Goal: Check status: Check status

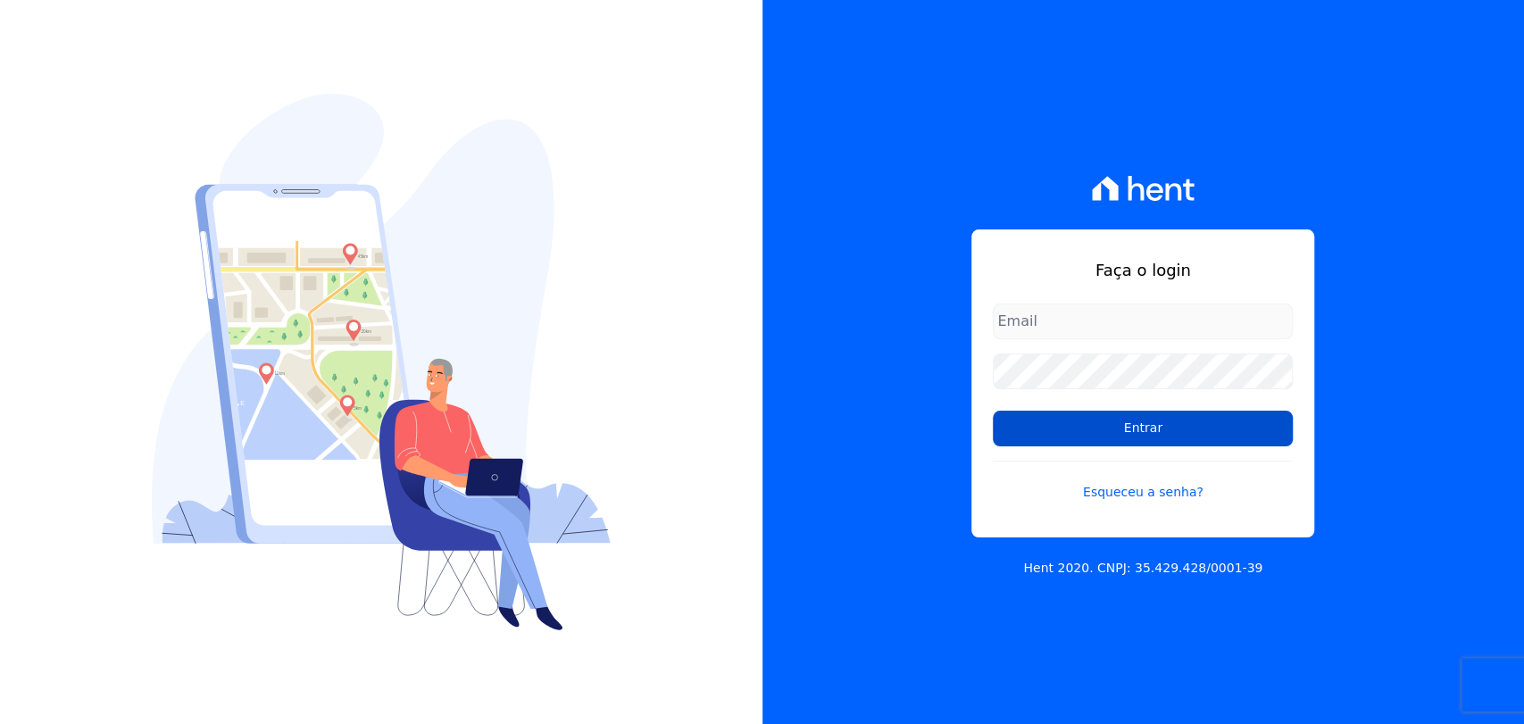
type input "andreza.sousa@grupoctv.com.br"
click at [1150, 427] on input "Entrar" at bounding box center [1143, 429] width 300 height 36
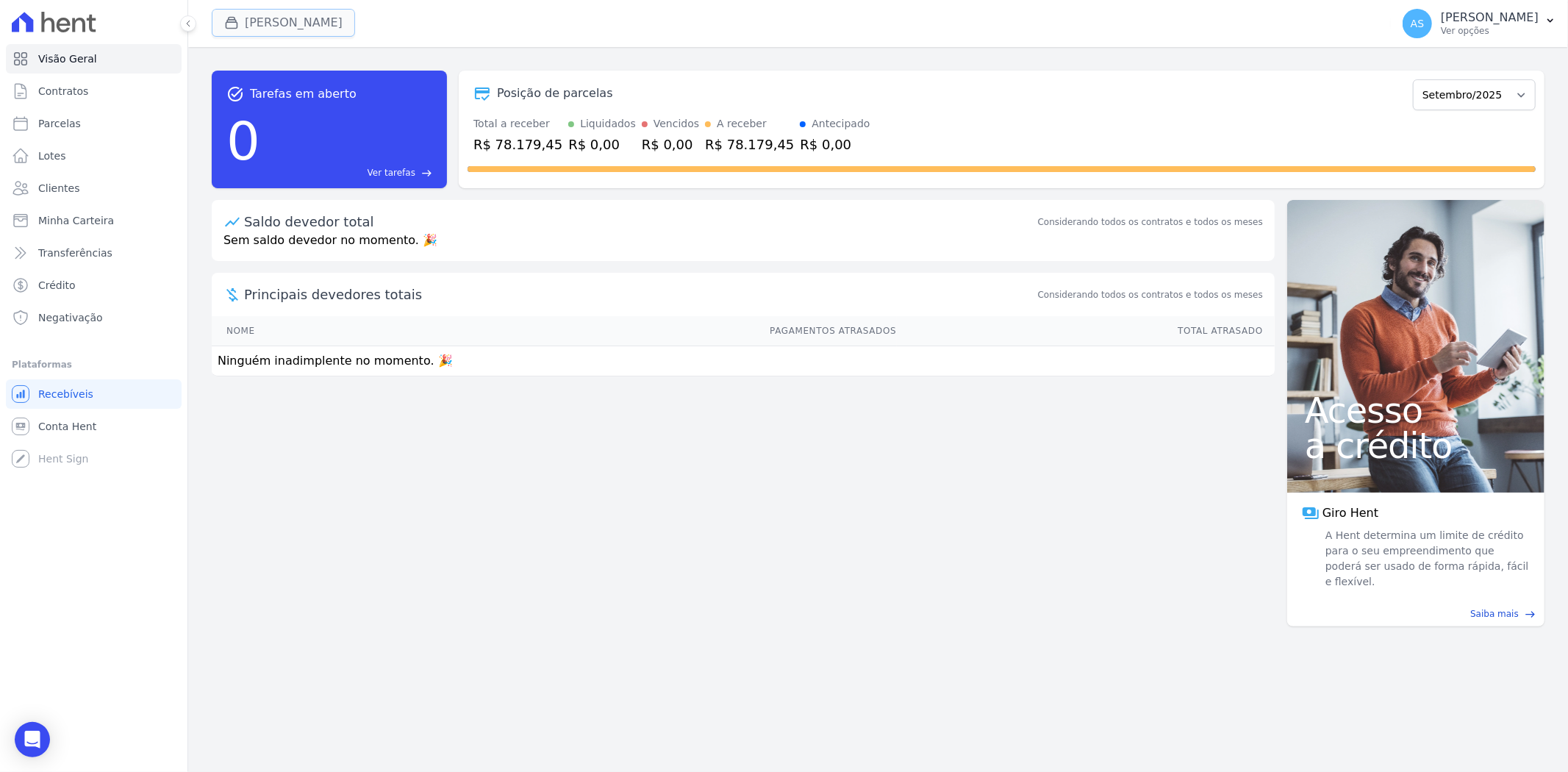
click at [263, 20] on button "[PERSON_NAME]" at bounding box center [283, 23] width 143 height 28
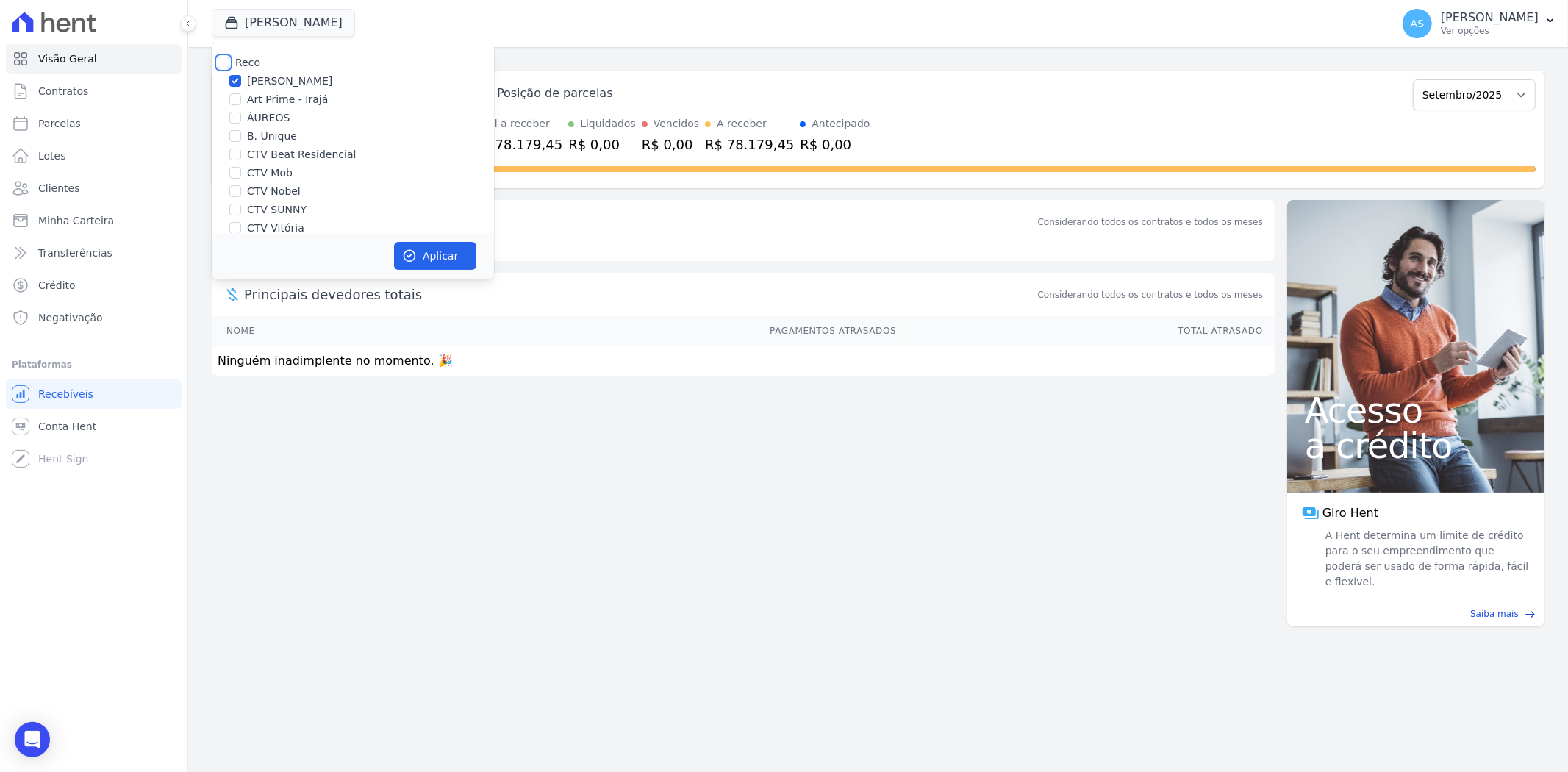
click at [222, 62] on input "Reco" at bounding box center [223, 63] width 12 height 12
checkbox input "true"
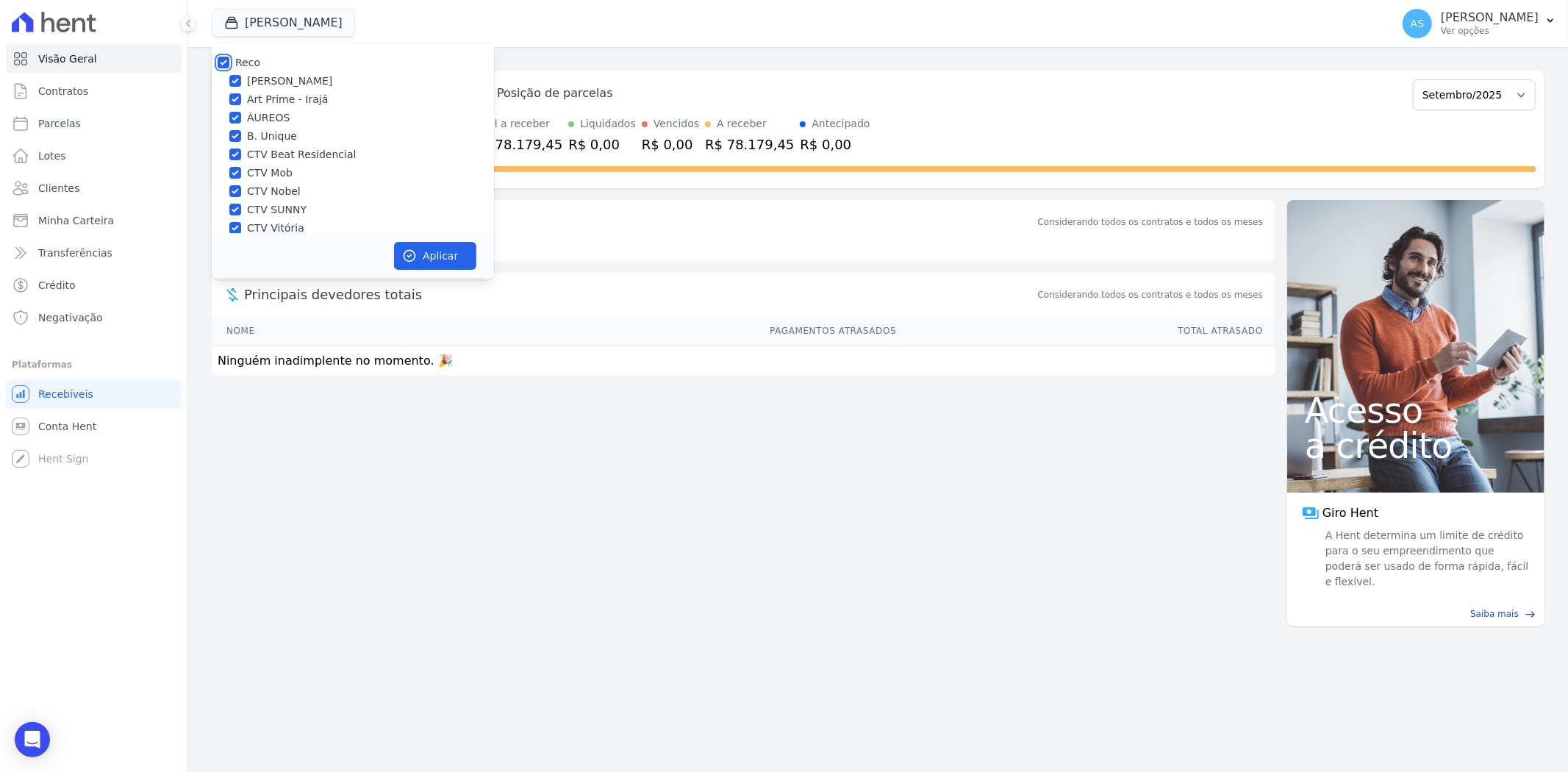
checkbox input "true"
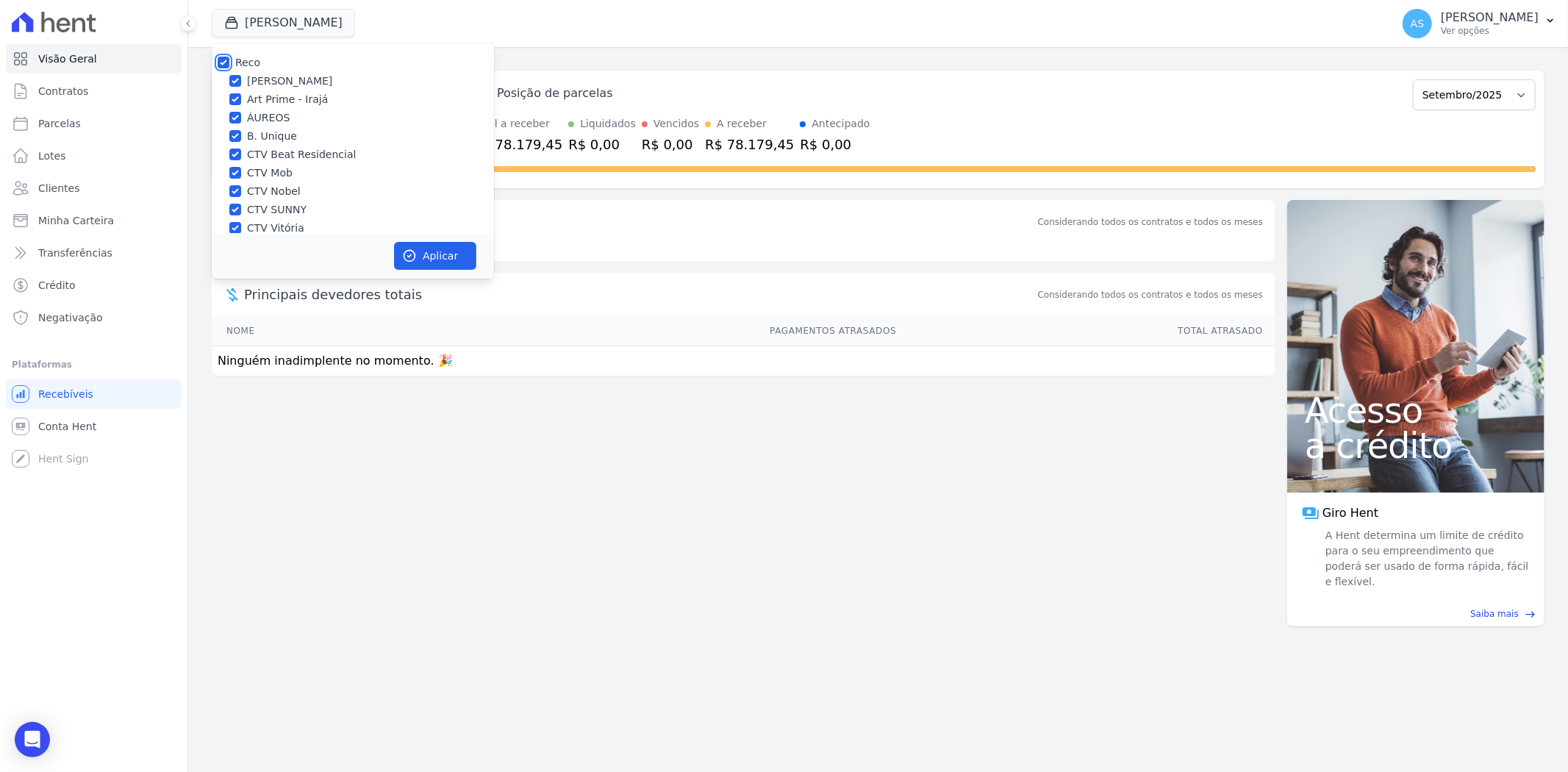
checkbox input "true"
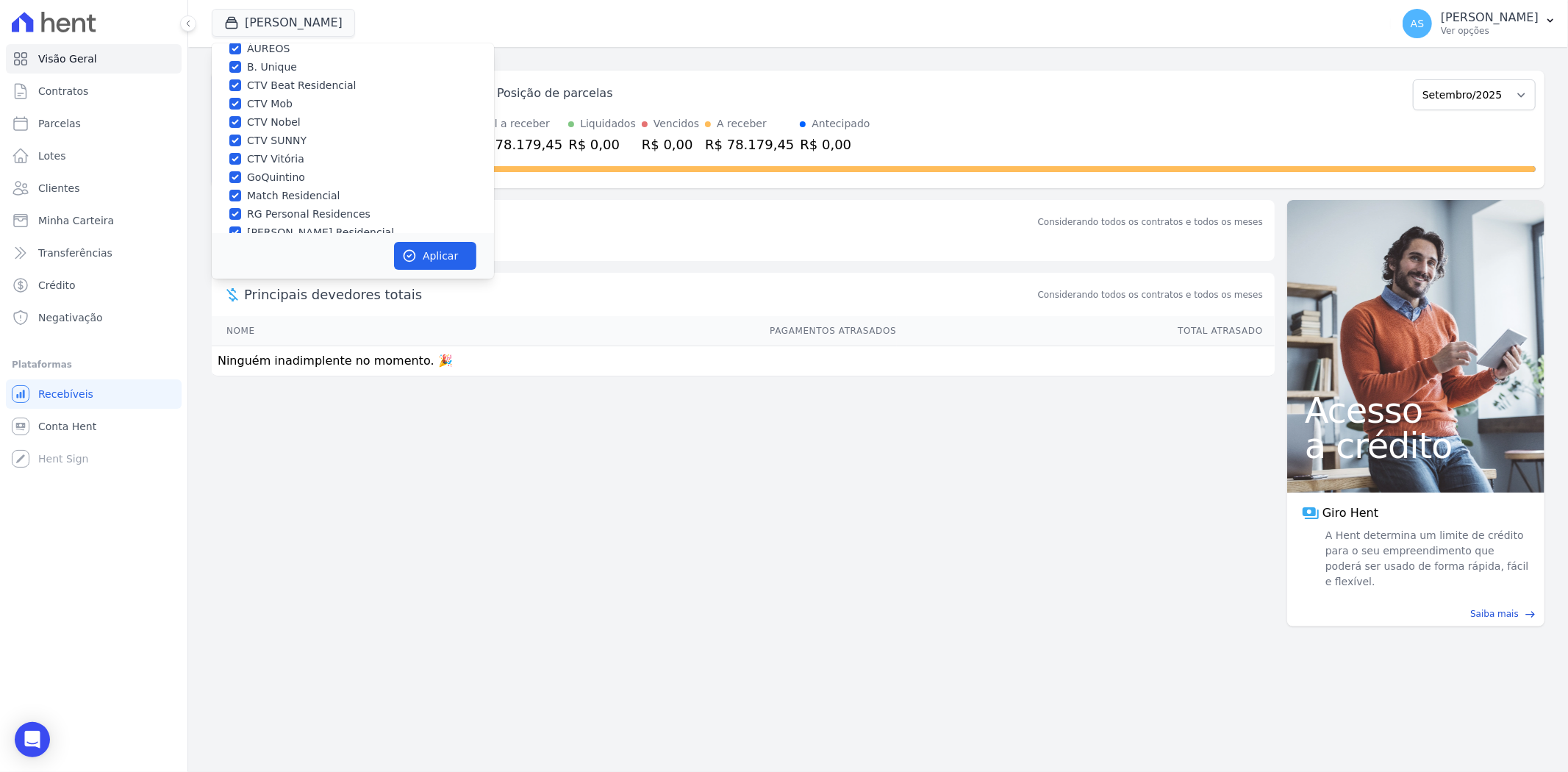
scroll to position [141, 0]
click at [238, 212] on input "Star Residencial Exclusivo - Ghia" at bounding box center [236, 213] width 12 height 12
checkbox input "true"
click at [419, 258] on button "Aplicar" at bounding box center [436, 256] width 82 height 28
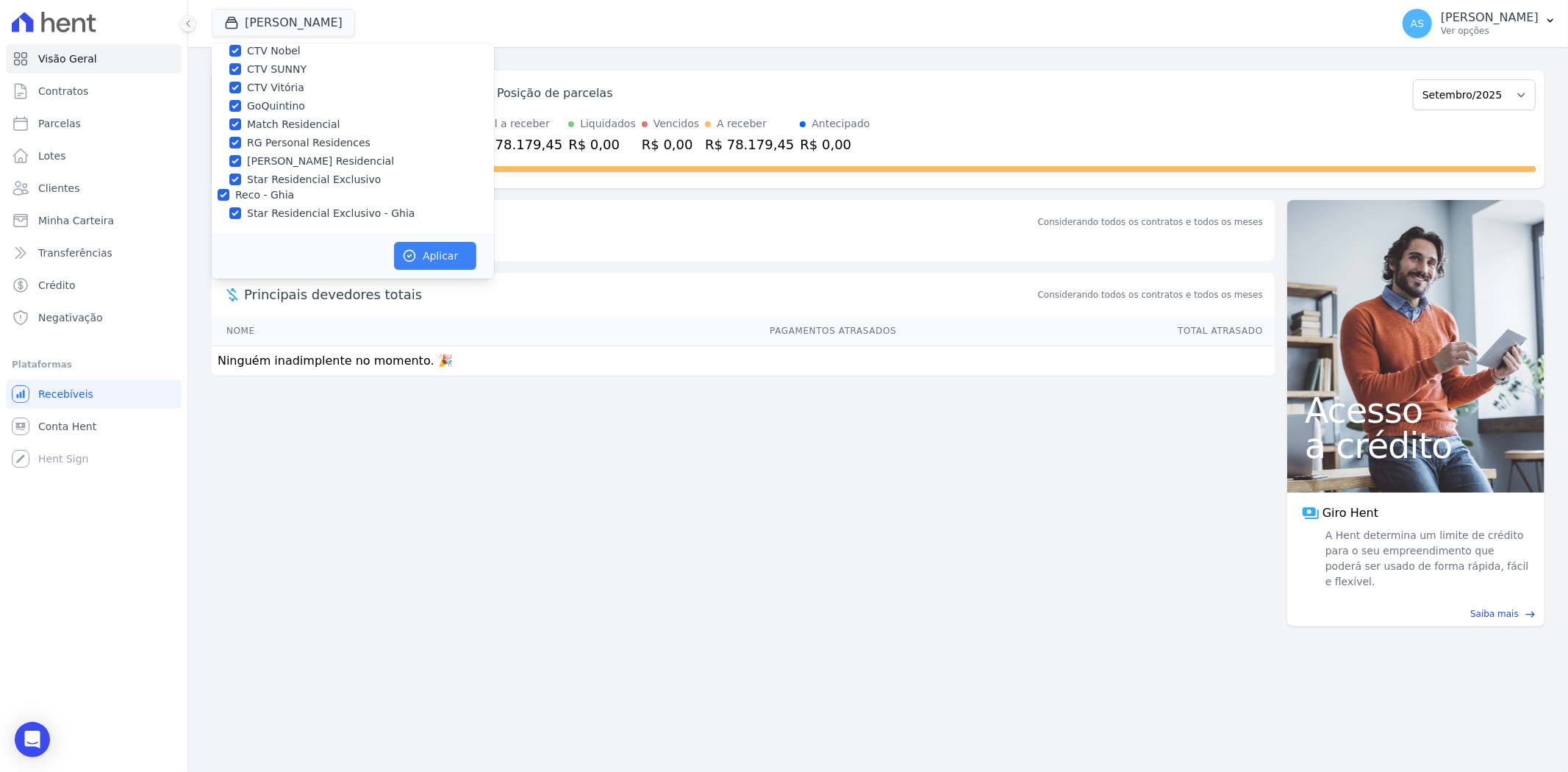
scroll to position [137, 0]
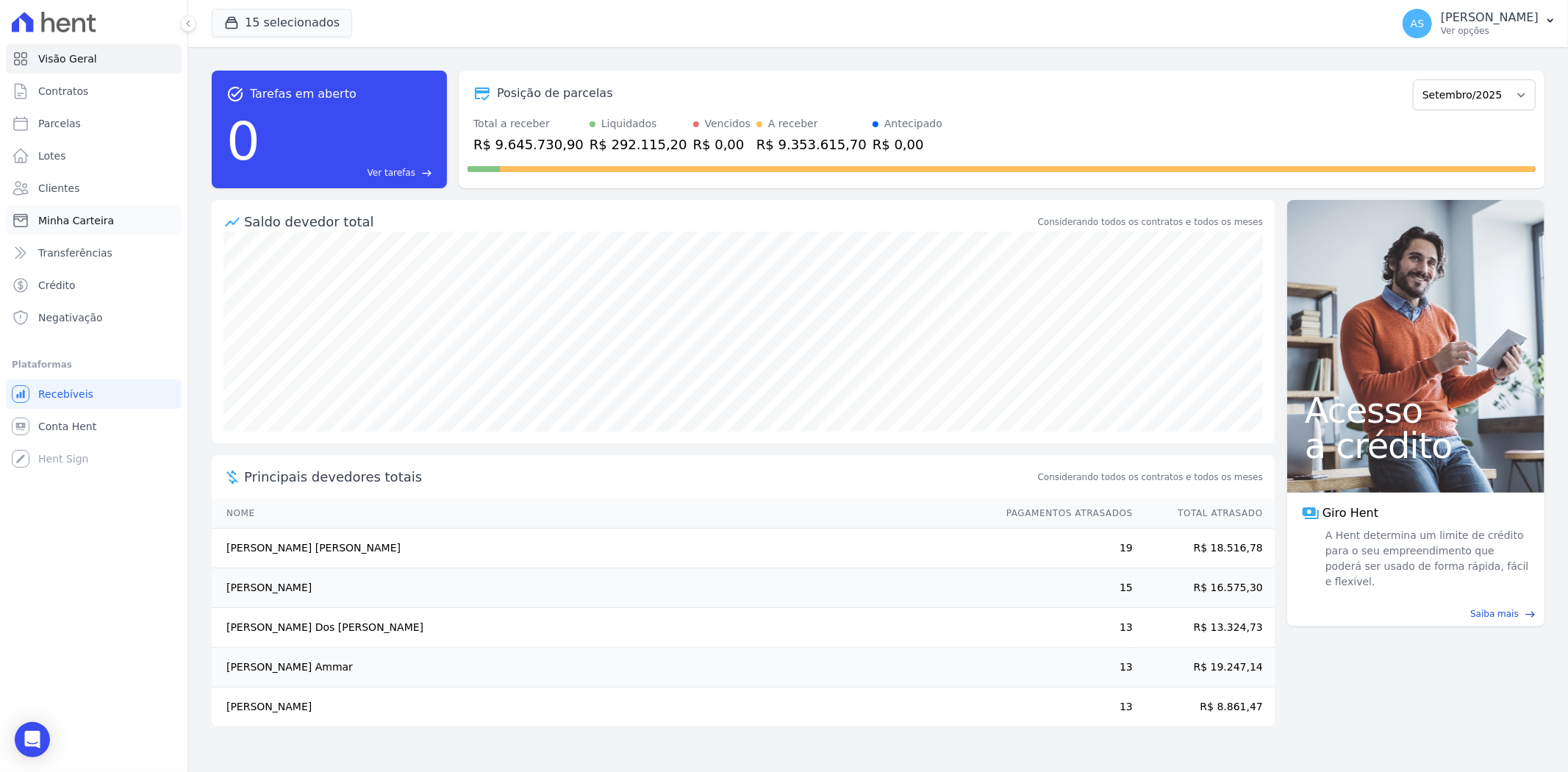
click at [67, 226] on span "Minha Carteira" at bounding box center [76, 221] width 76 height 15
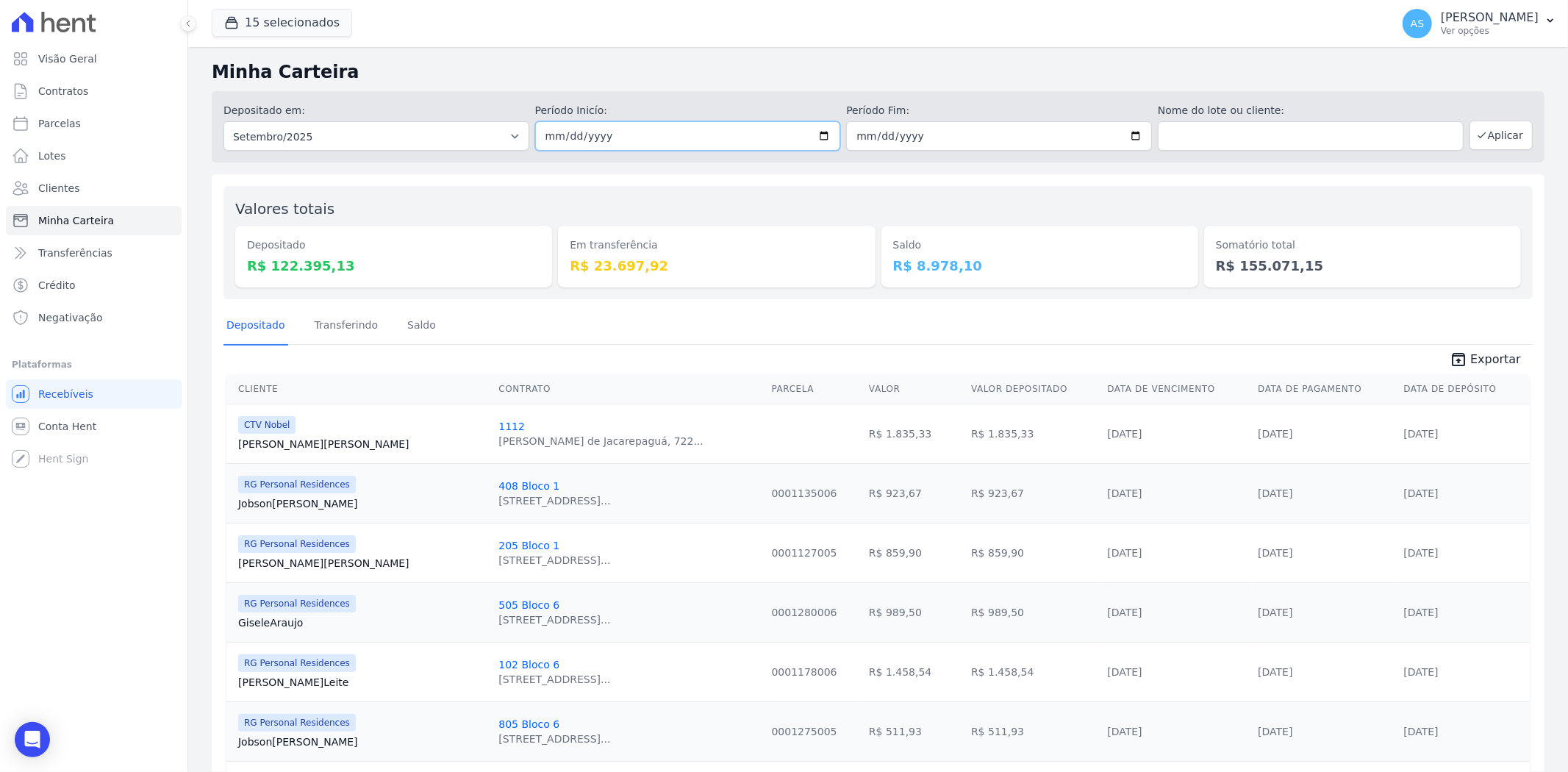
click at [819, 133] on input "2025-09-01" at bounding box center [688, 136] width 306 height 30
type input "[DATE]"
click at [1134, 133] on input "2025-09-30" at bounding box center [999, 136] width 306 height 30
type input "[DATE]"
click at [1254, 138] on button "Aplicar" at bounding box center [1501, 135] width 63 height 30
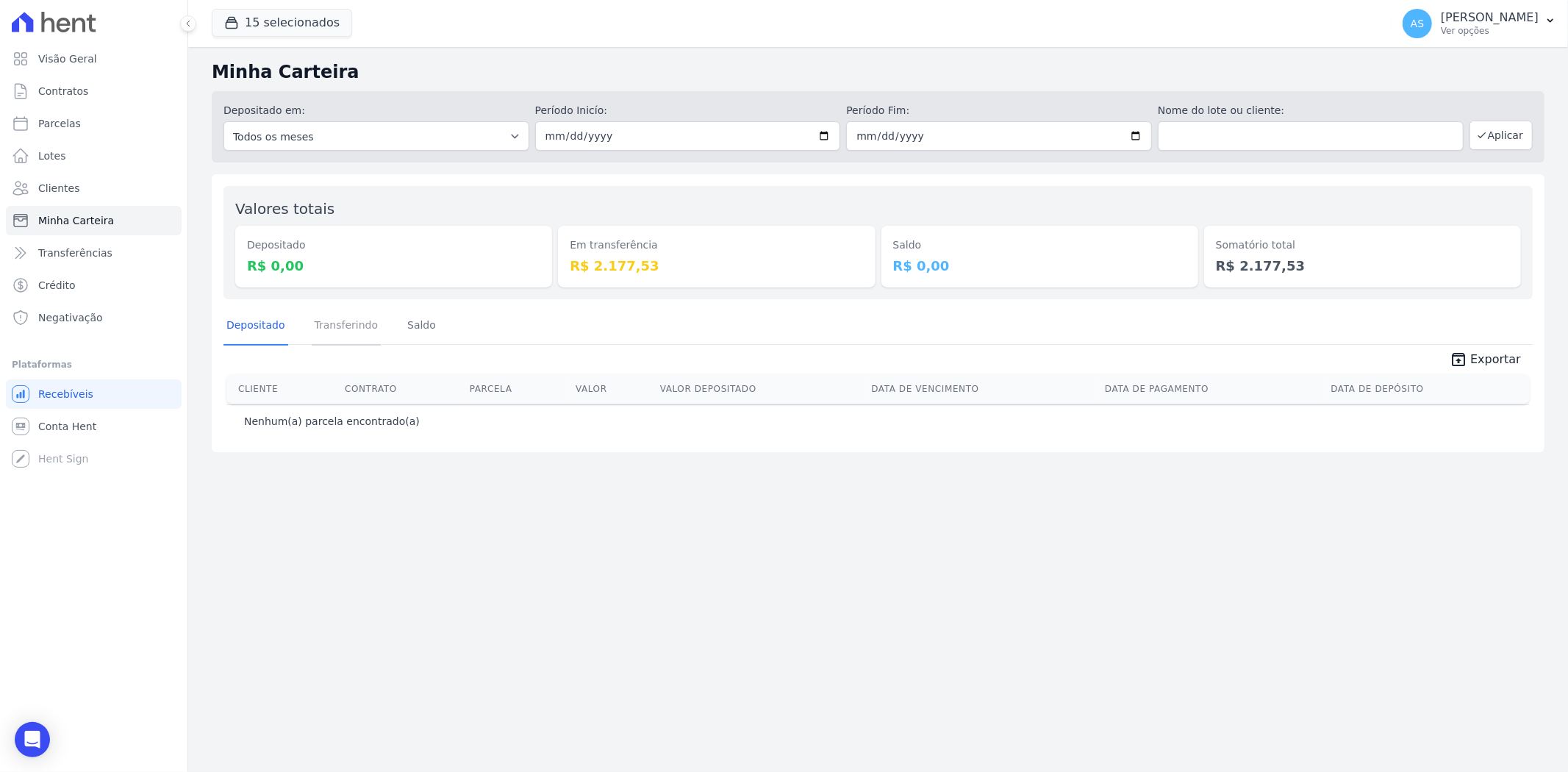
click at [337, 322] on link "Transferindo" at bounding box center [347, 326] width 70 height 38
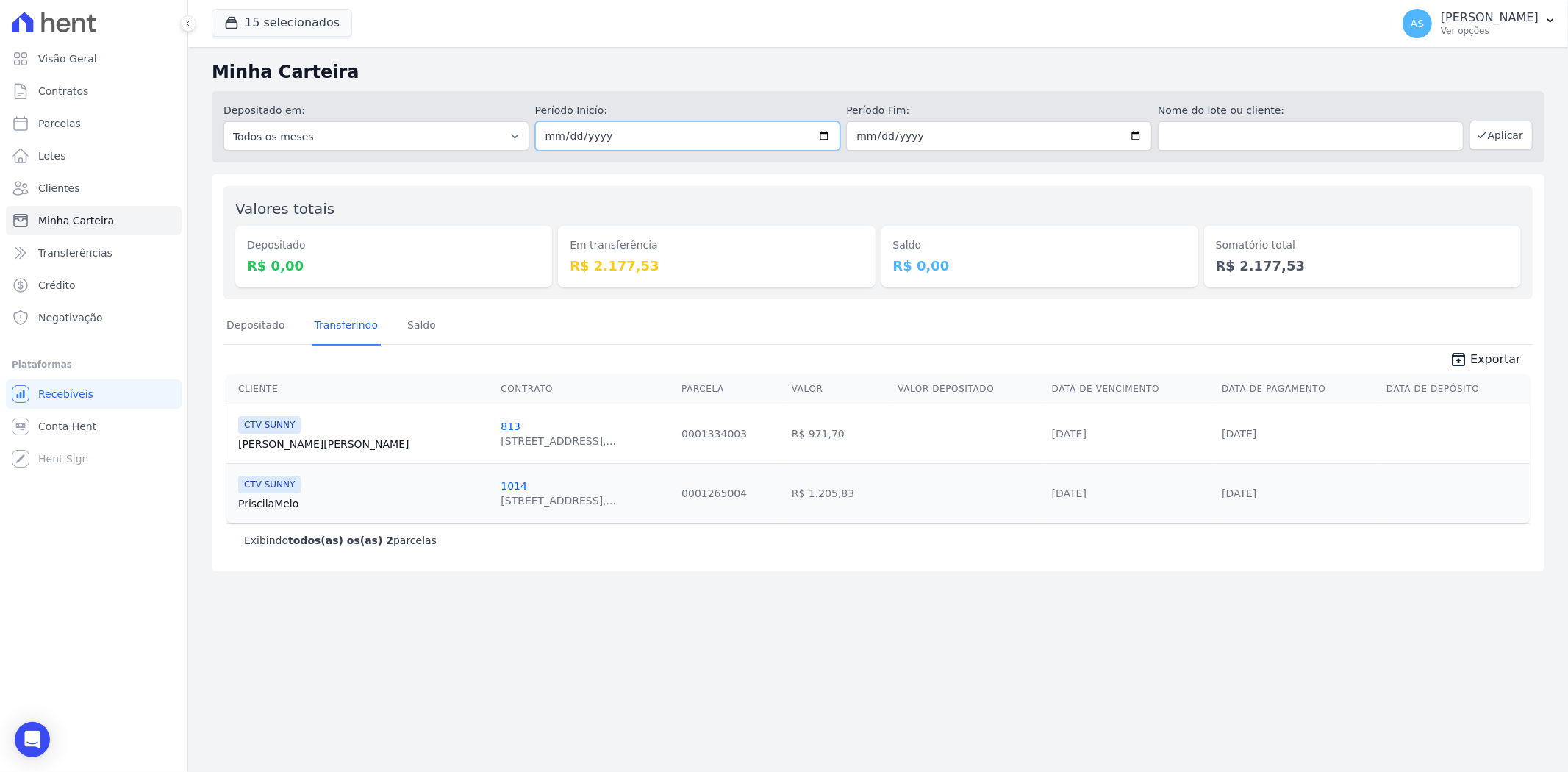
click at [824, 129] on input "[DATE]" at bounding box center [688, 136] width 306 height 30
type input "2025-09-02"
click at [1519, 143] on button "Aplicar" at bounding box center [1501, 135] width 63 height 30
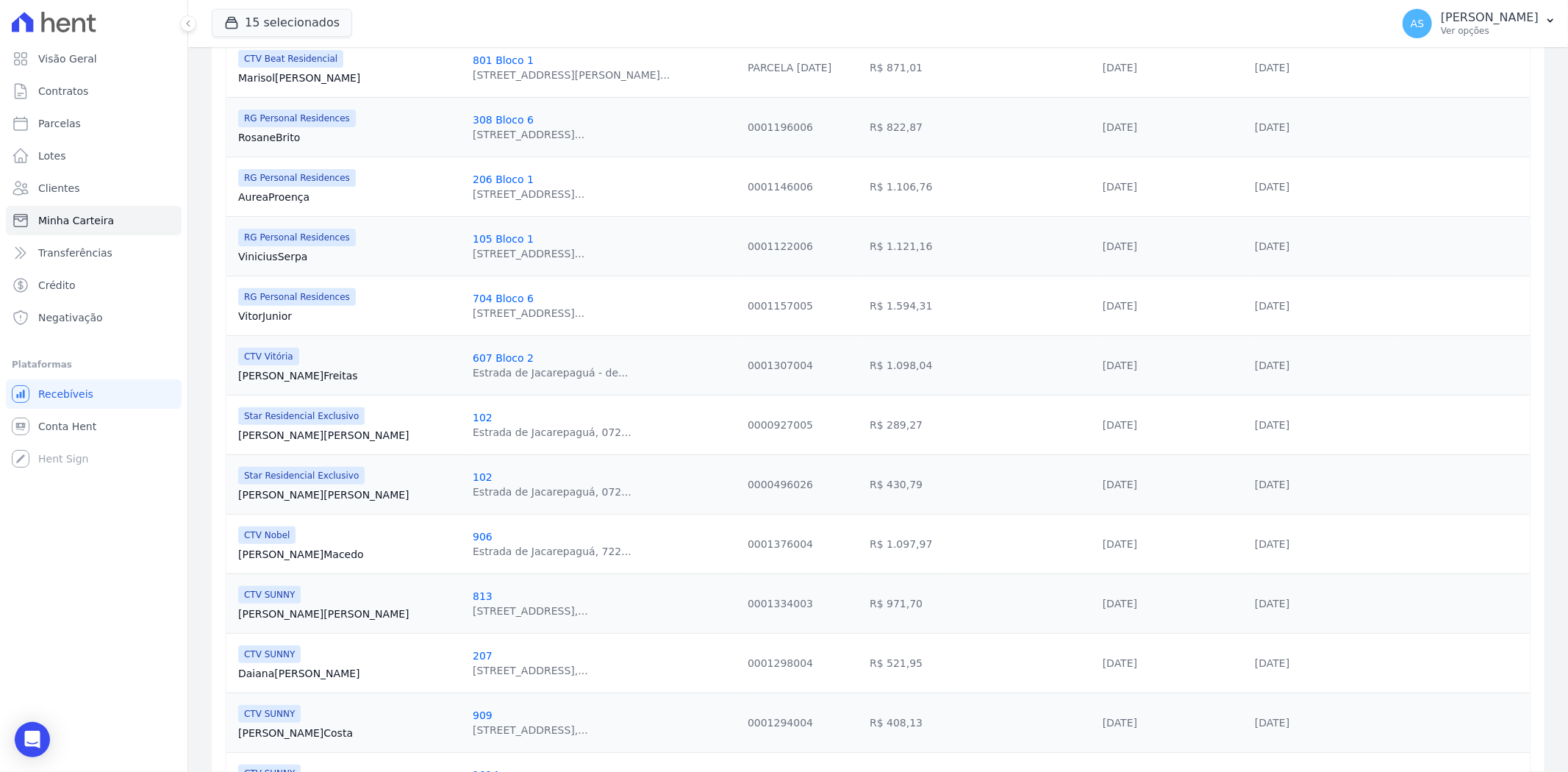
scroll to position [302, 0]
